Goal: Task Accomplishment & Management: Use online tool/utility

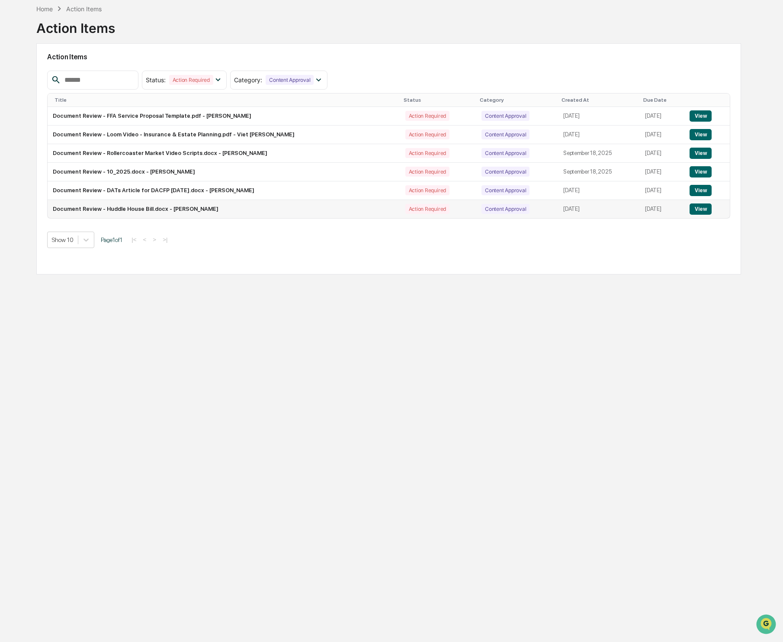
click at [705, 209] on button "View" at bounding box center [701, 208] width 22 height 11
